Goal: Task Accomplishment & Management: Manage account settings

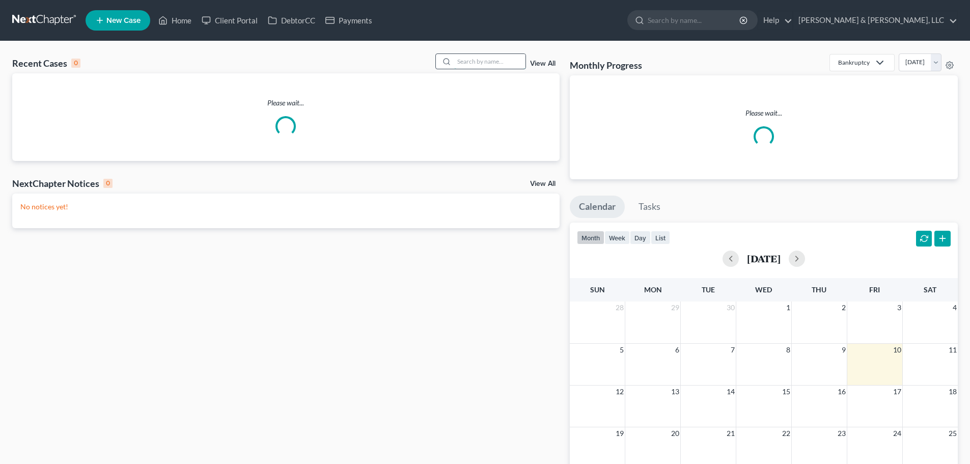
click at [492, 63] on input "search" at bounding box center [489, 61] width 71 height 15
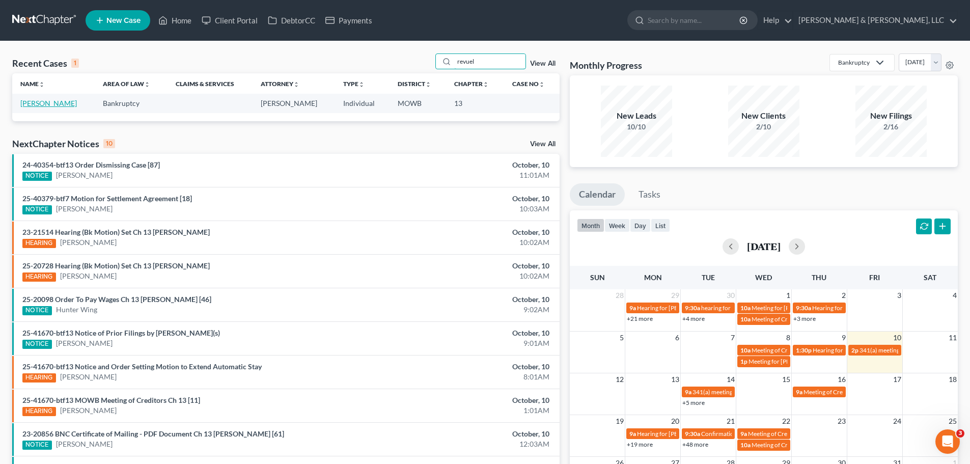
type input "revuel"
click at [70, 101] on link "[PERSON_NAME]" at bounding box center [48, 103] width 57 height 9
select select "2"
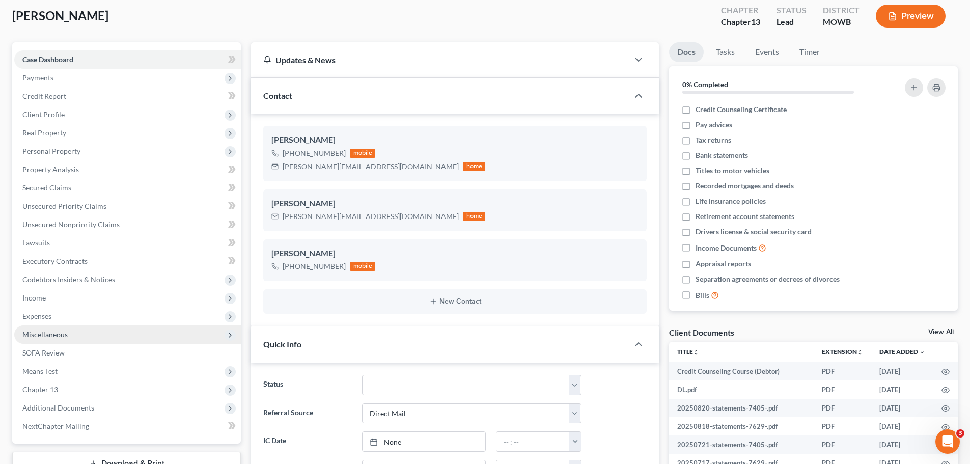
scroll to position [153, 0]
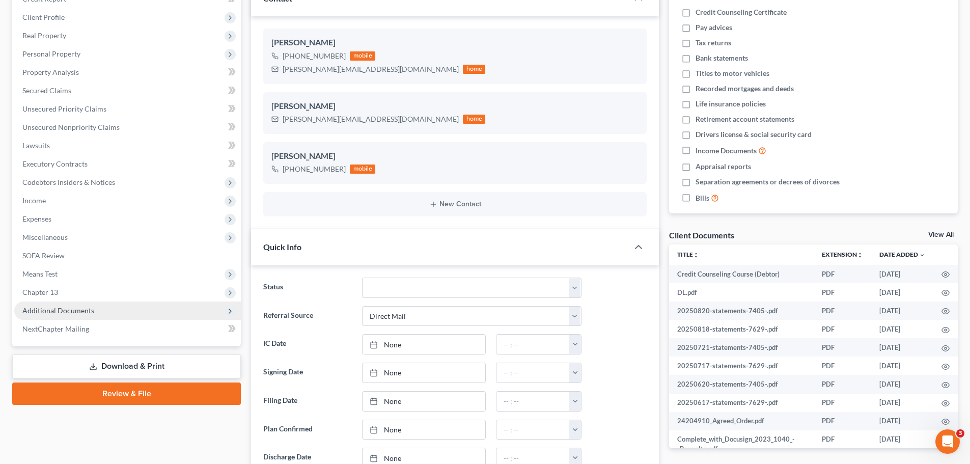
click at [82, 309] on span "Additional Documents" at bounding box center [58, 310] width 72 height 9
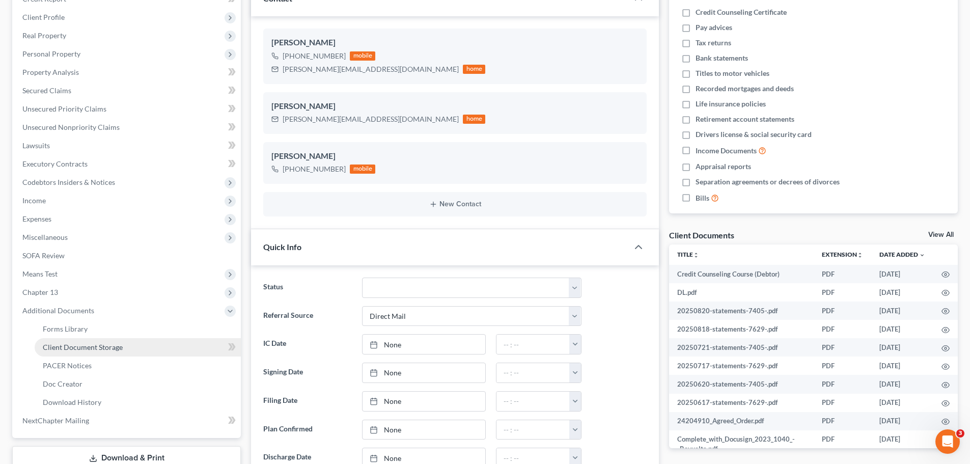
click at [101, 345] on span "Client Document Storage" at bounding box center [83, 347] width 80 height 9
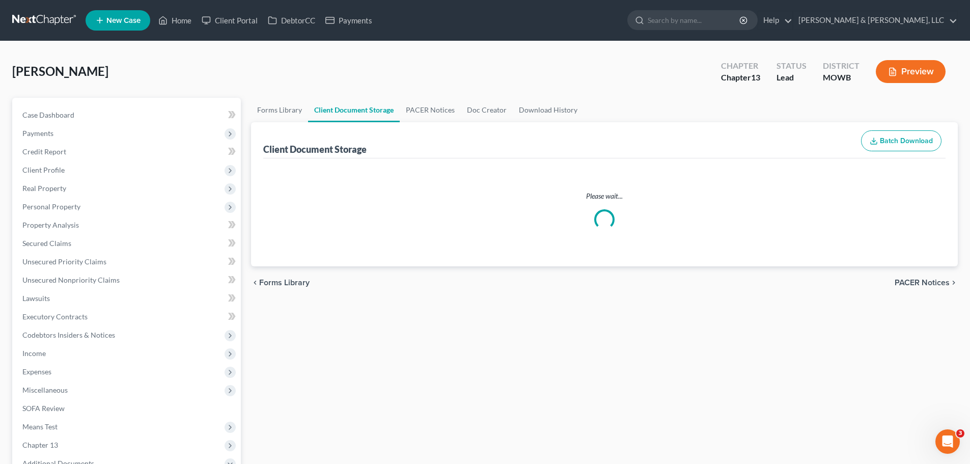
select select "5"
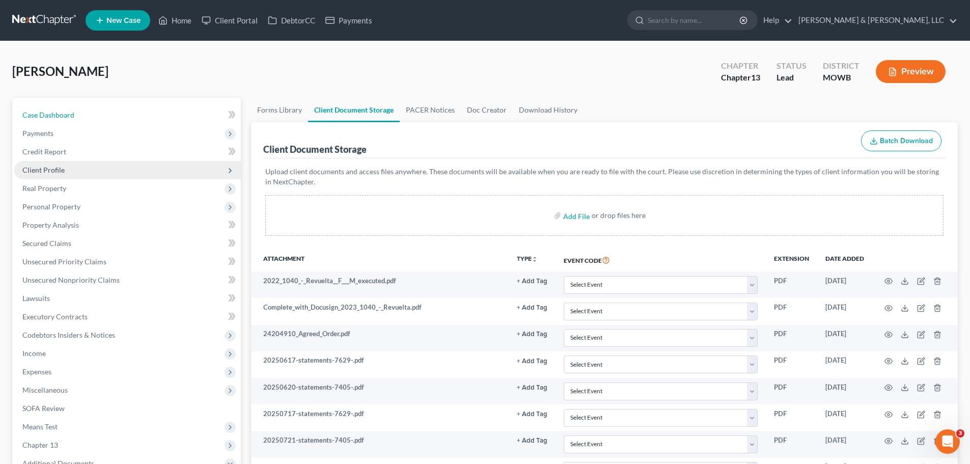
drag, startPoint x: 95, startPoint y: 114, endPoint x: 237, endPoint y: 171, distance: 153.1
click at [95, 114] on link "Case Dashboard" at bounding box center [127, 115] width 227 height 18
select select "2"
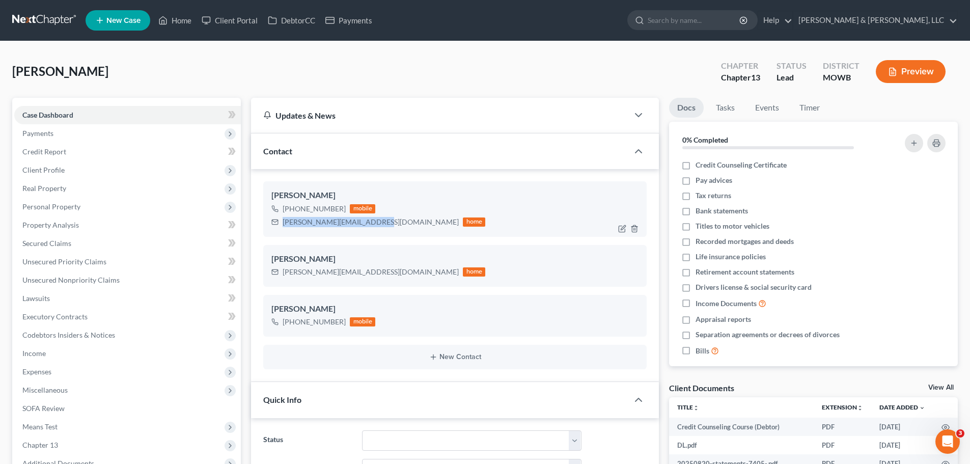
drag, startPoint x: 284, startPoint y: 225, endPoint x: 375, endPoint y: 225, distance: 91.2
click at [375, 225] on div "[PERSON_NAME][EMAIL_ADDRESS][DOMAIN_NAME] home" at bounding box center [378, 221] width 214 height 13
copy div "[PERSON_NAME][EMAIL_ADDRESS][DOMAIN_NAME]"
